Goal: Information Seeking & Learning: Learn about a topic

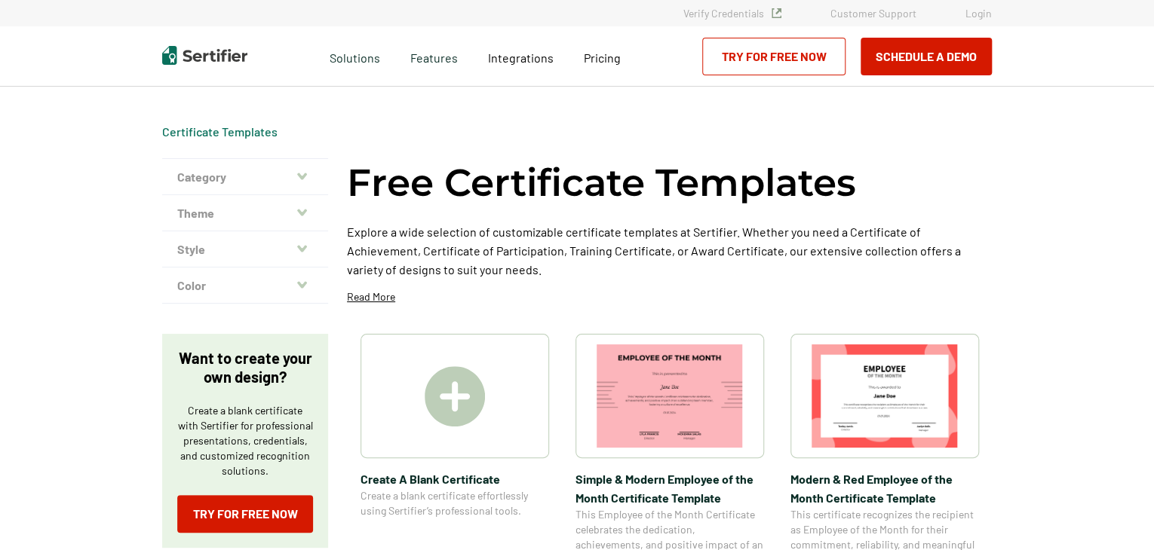
drag, startPoint x: 1151, startPoint y: 49, endPoint x: 1154, endPoint y: 106, distance: 57.3
click at [1153, 106] on html "Verify Credentials Customer Support Login Request A Demo Let us present you the…" at bounding box center [577, 275] width 1154 height 550
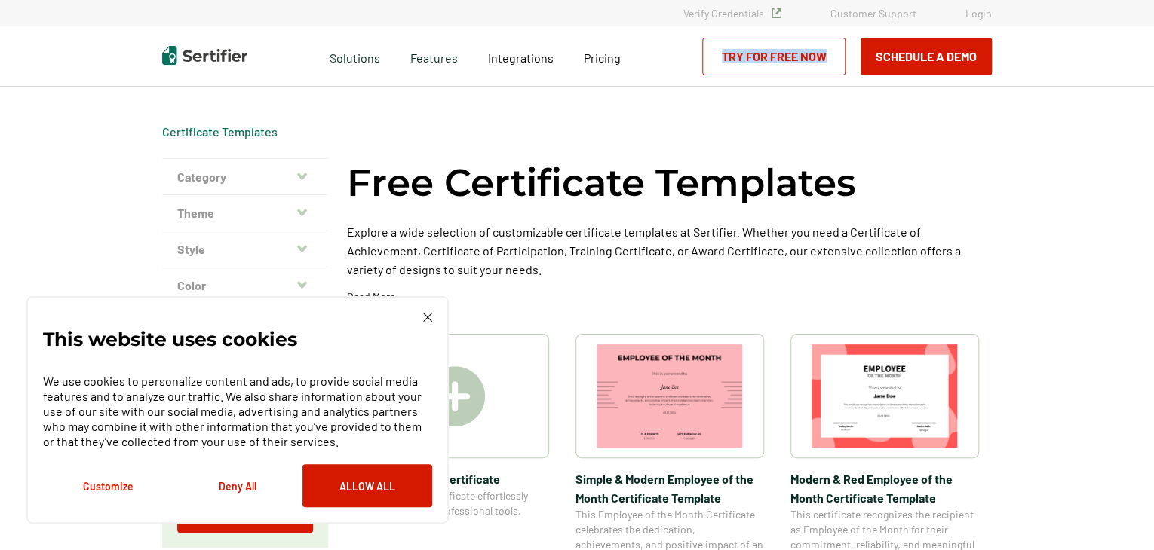
click at [306, 173] on icon "button" at bounding box center [302, 176] width 10 height 12
click at [302, 175] on icon "button" at bounding box center [302, 177] width 10 height 7
click at [302, 243] on icon "button" at bounding box center [302, 249] width 10 height 12
click at [302, 244] on icon "button" at bounding box center [302, 250] width 10 height 12
click at [314, 281] on button "Color" at bounding box center [245, 286] width 166 height 36
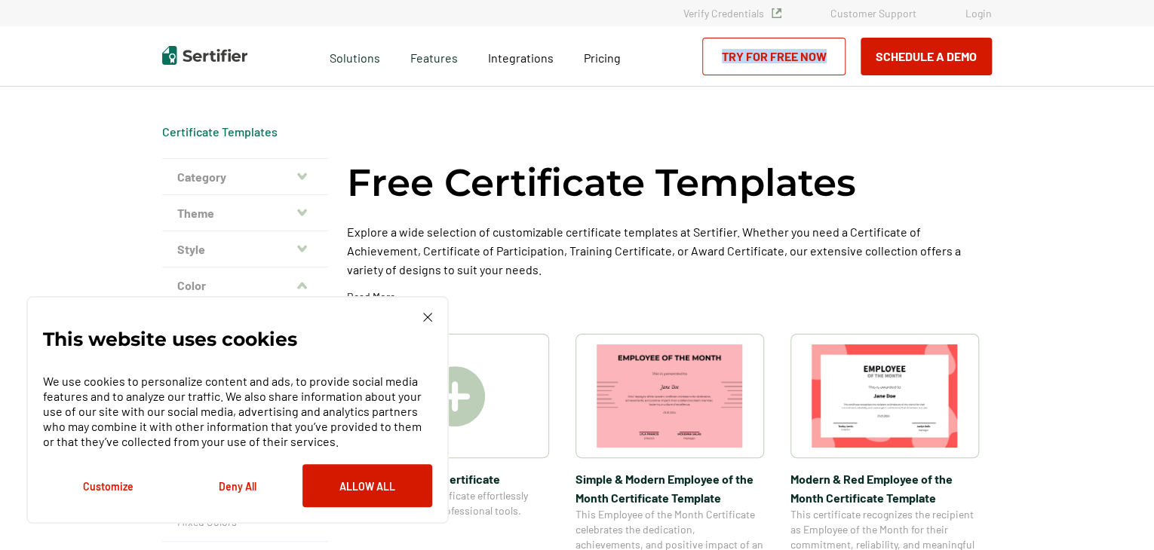
click at [298, 287] on button "Color" at bounding box center [245, 286] width 166 height 36
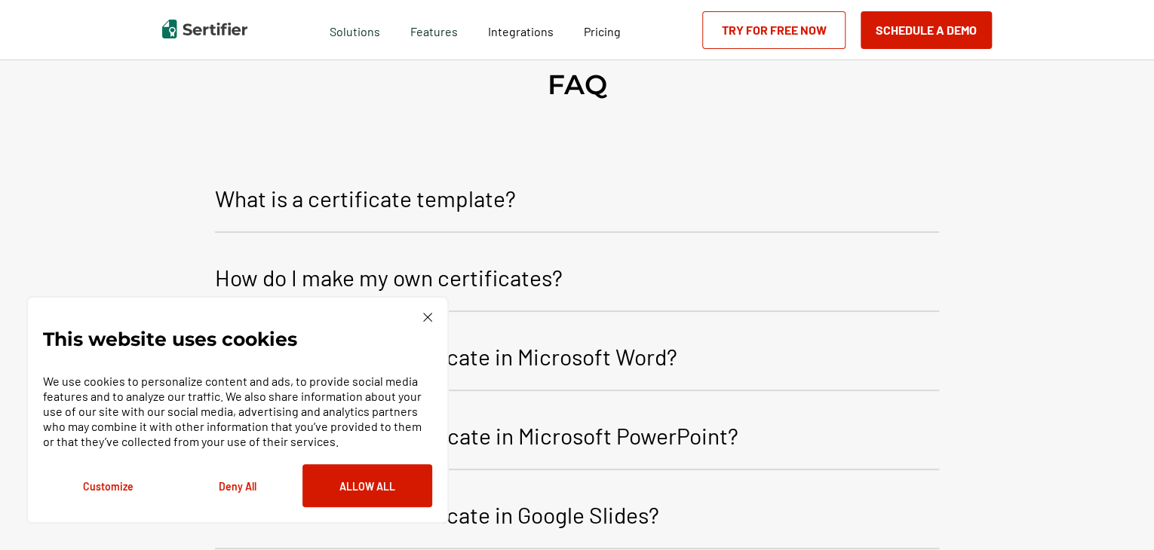
scroll to position [1840, 0]
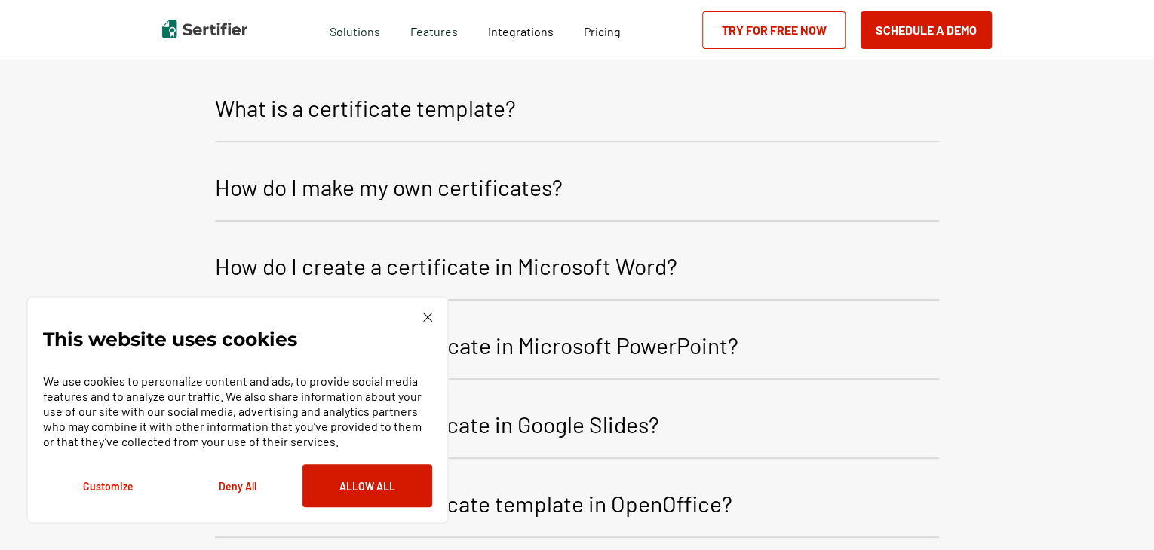
click at [490, 182] on p "How do I make my own certificates?" at bounding box center [389, 187] width 348 height 36
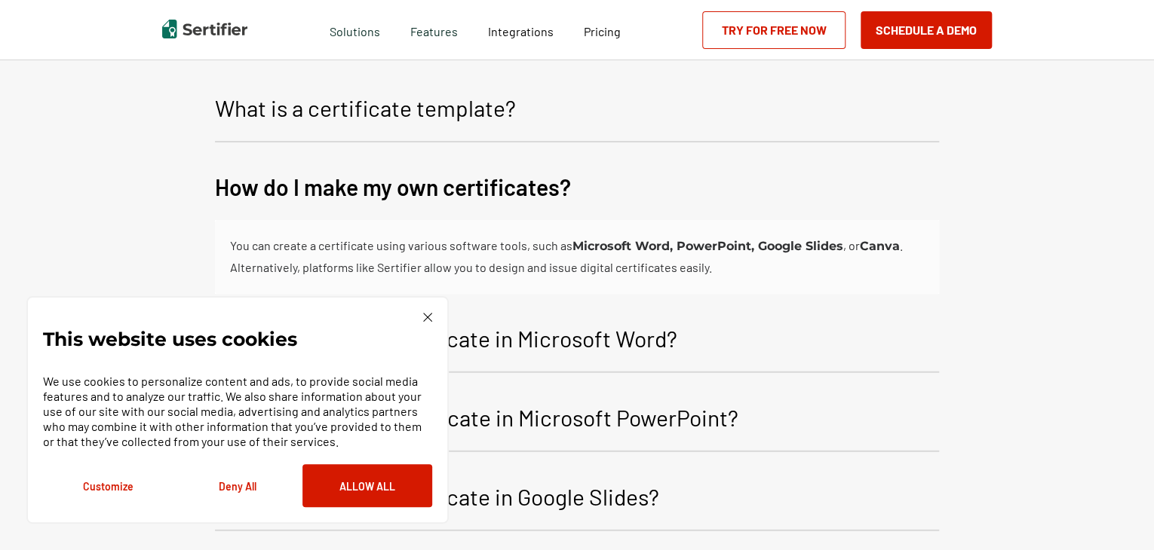
click at [1152, 417] on div "FAQ What is a certificate template? A certificate template is a pre-designed la…" at bounding box center [577, 468] width 1154 height 1056
